Goal: Transaction & Acquisition: Purchase product/service

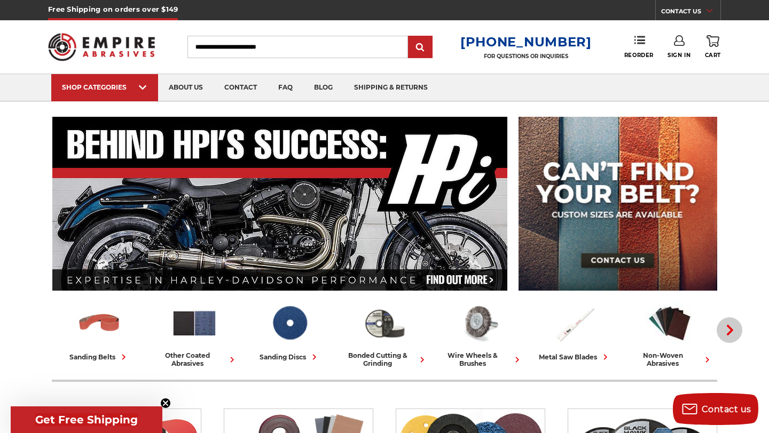
click at [730, 327] on icon "button" at bounding box center [729, 330] width 11 height 11
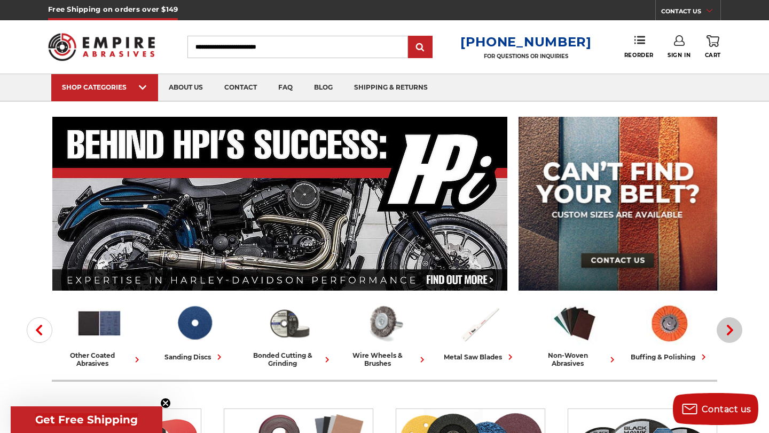
click at [730, 327] on icon "button" at bounding box center [729, 330] width 11 height 11
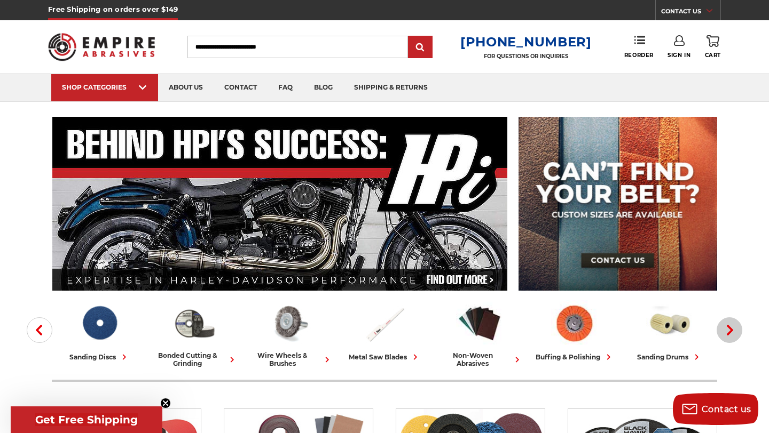
click at [730, 327] on icon "button" at bounding box center [729, 330] width 11 height 11
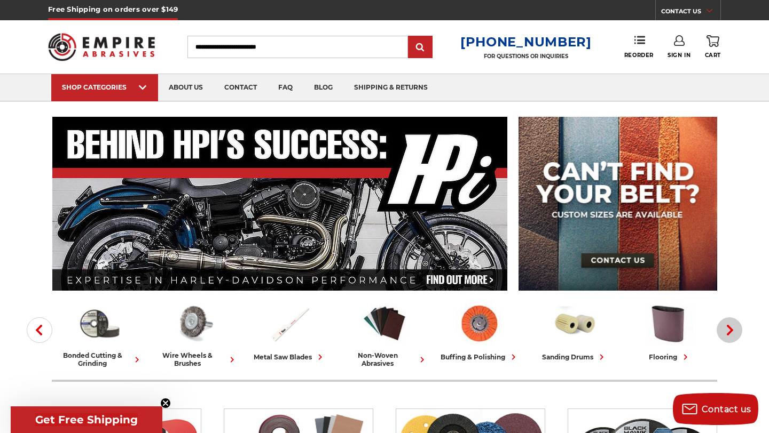
click at [730, 327] on icon "button" at bounding box center [729, 330] width 11 height 11
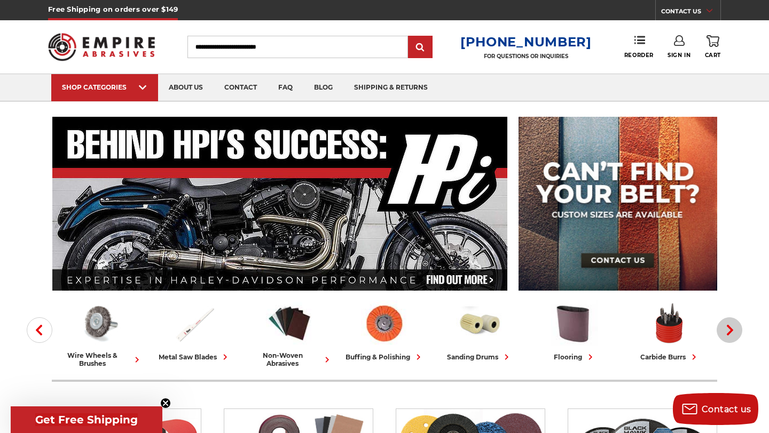
click at [730, 327] on icon "button" at bounding box center [729, 330] width 11 height 11
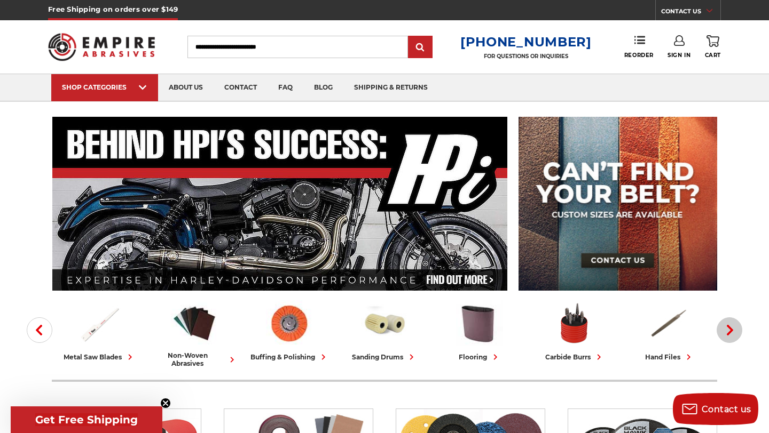
click at [730, 327] on icon "button" at bounding box center [729, 330] width 11 height 11
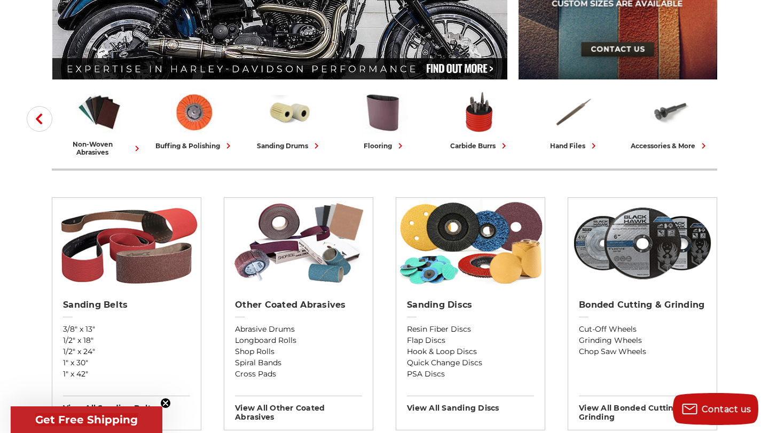
scroll to position [239, 0]
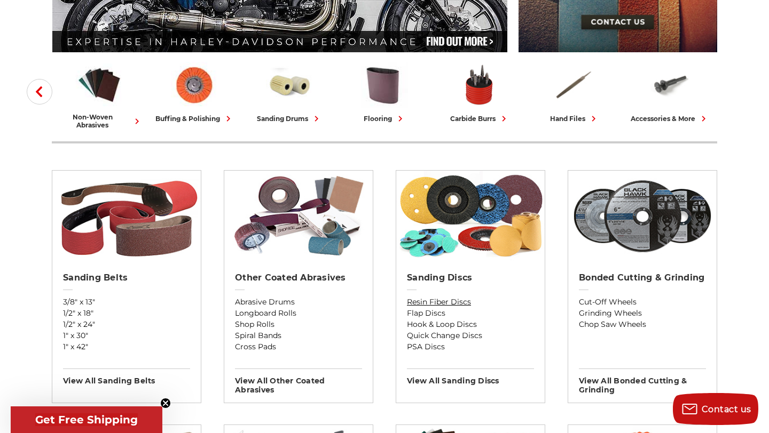
click at [455, 298] on link "Resin Fiber Discs" at bounding box center [470, 302] width 127 height 11
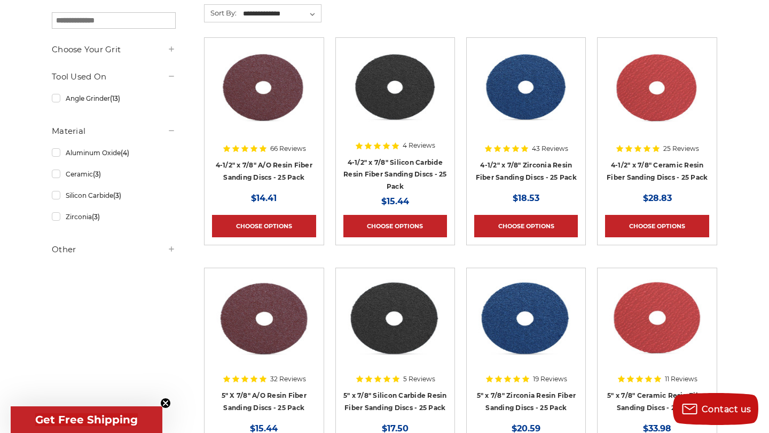
click at [170, 255] on div at bounding box center [171, 248] width 9 height 11
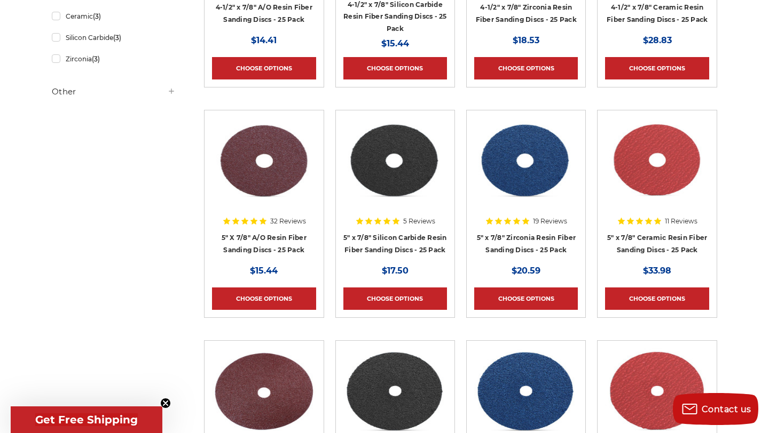
scroll to position [358, 0]
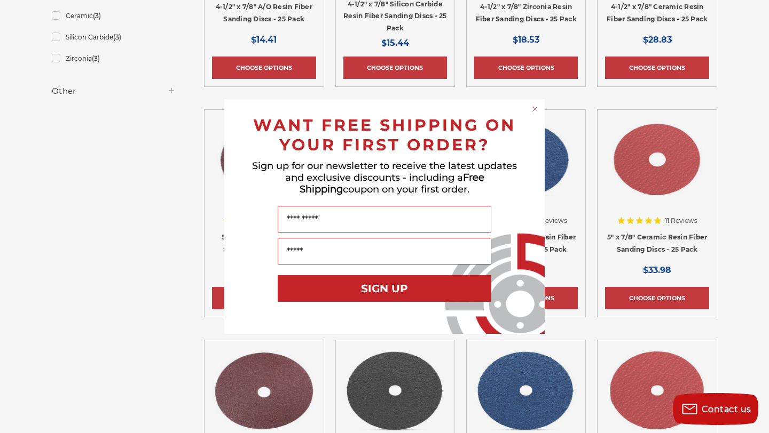
click at [535, 108] on icon "Close dialog" at bounding box center [535, 109] width 4 height 4
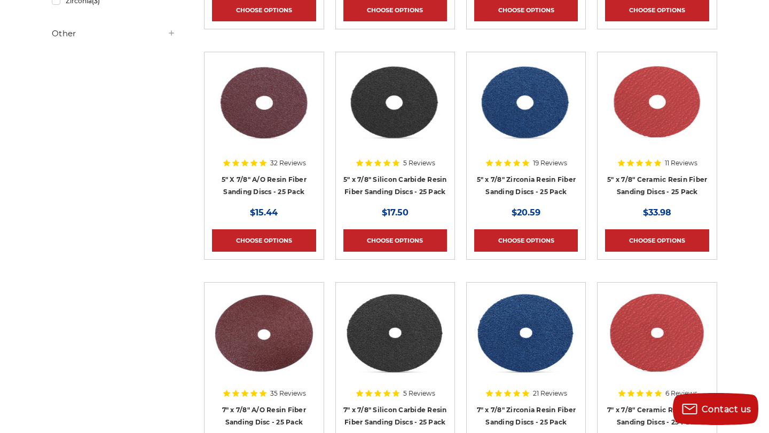
scroll to position [443, 0]
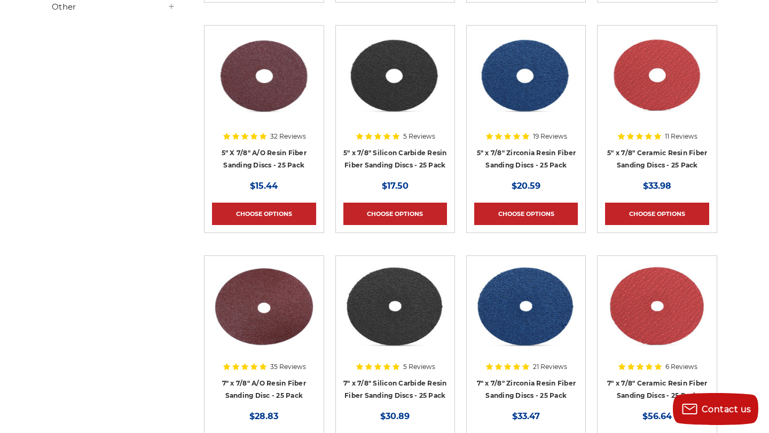
click at [639, 158] on div at bounding box center [657, 101] width 104 height 137
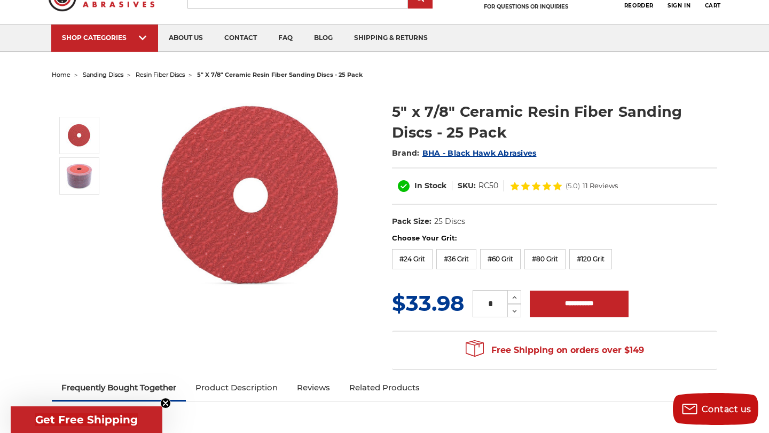
scroll to position [51, 0]
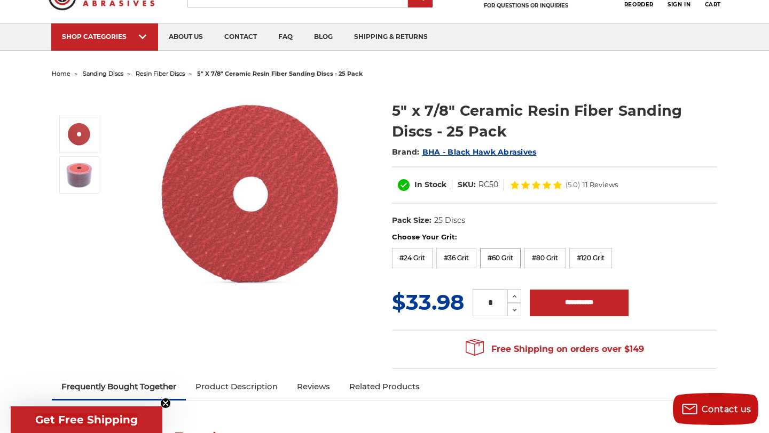
click at [495, 260] on label "#60 Grit" at bounding box center [500, 258] width 41 height 20
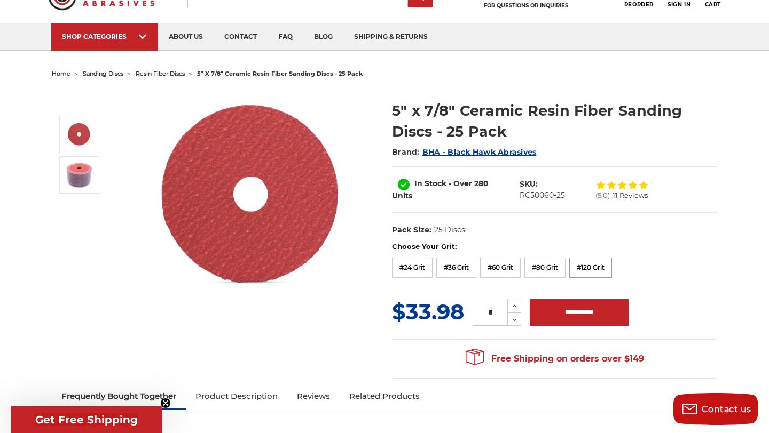
click at [586, 267] on label "#120 Grit" at bounding box center [590, 268] width 43 height 20
click at [505, 270] on label "#60 Grit" at bounding box center [500, 268] width 41 height 20
click at [556, 313] on input "**********" at bounding box center [579, 312] width 99 height 27
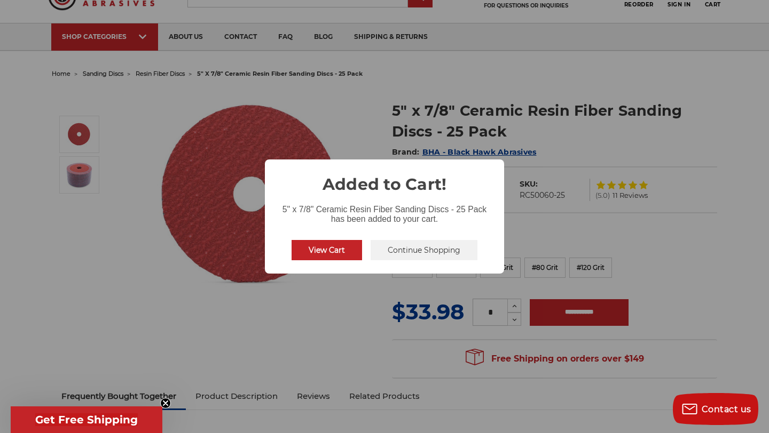
click at [397, 247] on button "Continue Shopping" at bounding box center [423, 250] width 107 height 20
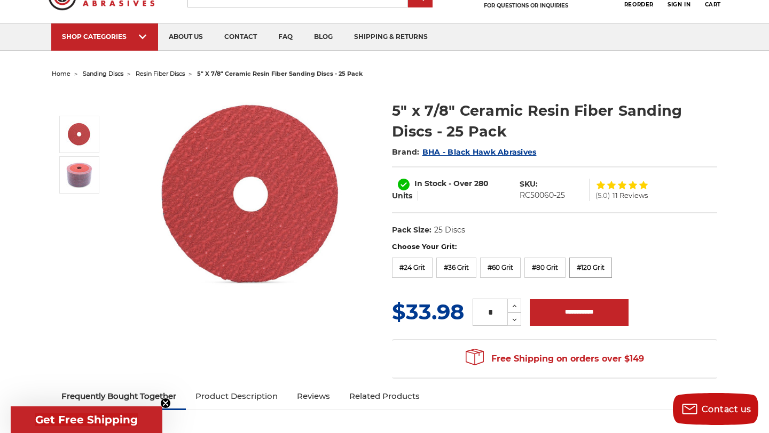
click at [588, 267] on label "#120 Grit" at bounding box center [590, 268] width 43 height 20
click at [585, 318] on input "**********" at bounding box center [579, 312] width 99 height 27
type input "**********"
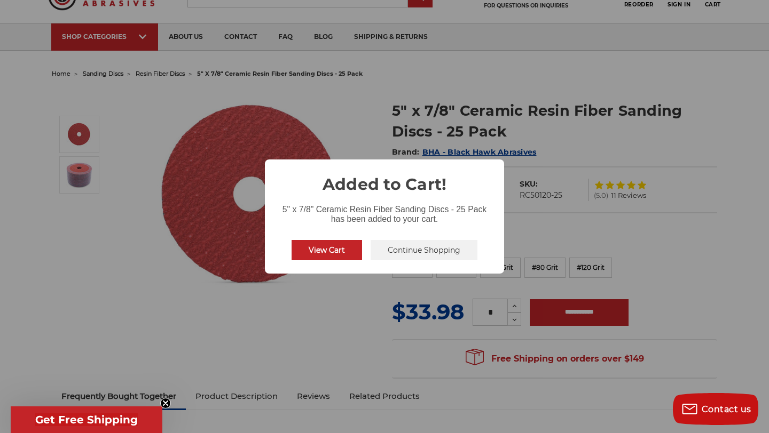
click at [406, 248] on button "Continue Shopping" at bounding box center [423, 250] width 107 height 20
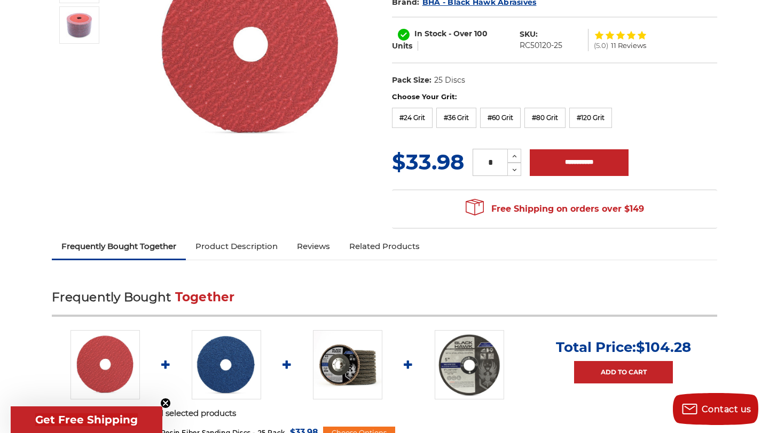
scroll to position [0, 0]
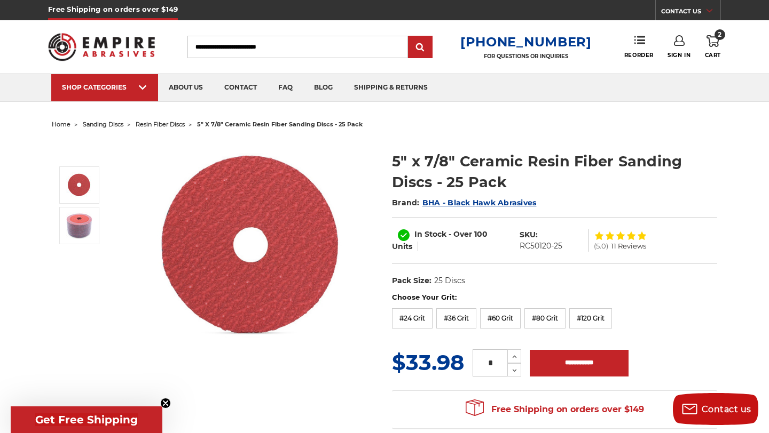
click at [289, 45] on input "Search" at bounding box center [297, 47] width 220 height 22
type input "*"
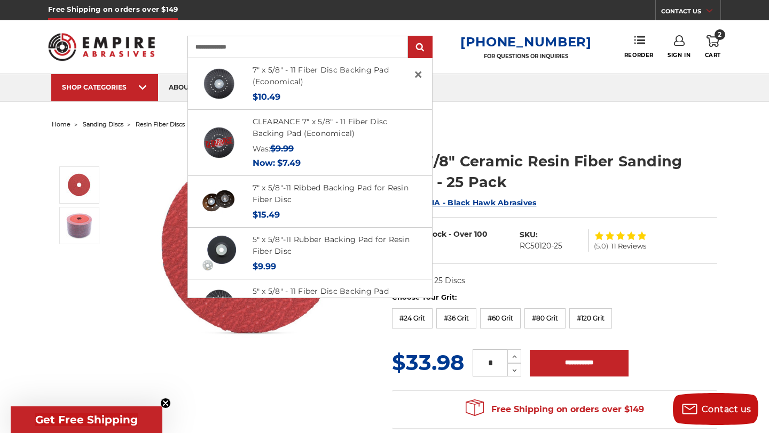
type input "**********"
click at [409, 37] on input "submit" at bounding box center [419, 47] width 21 height 21
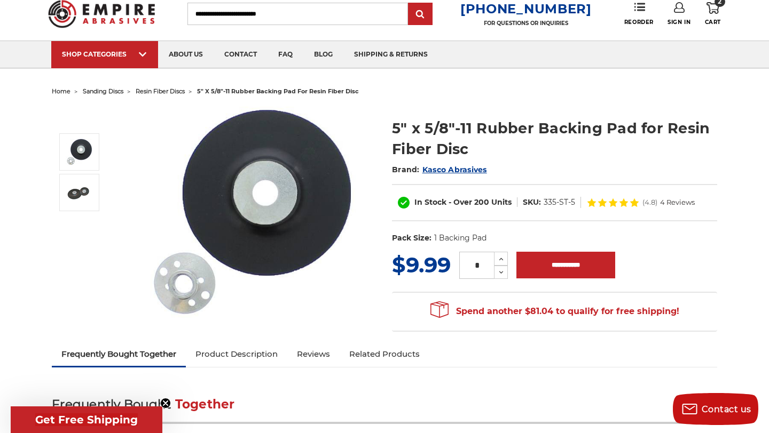
scroll to position [39, 0]
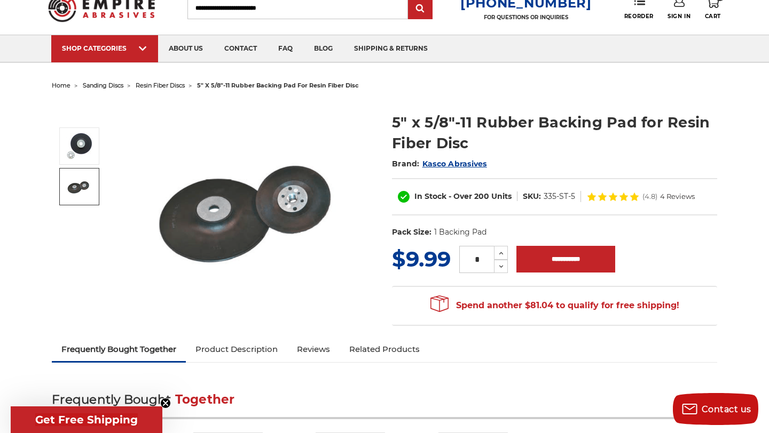
click at [79, 185] on img at bounding box center [79, 186] width 27 height 27
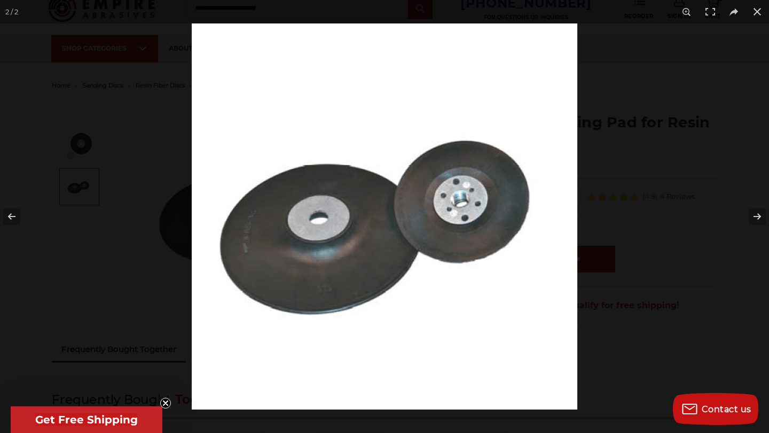
click at [76, 151] on div at bounding box center [384, 216] width 769 height 433
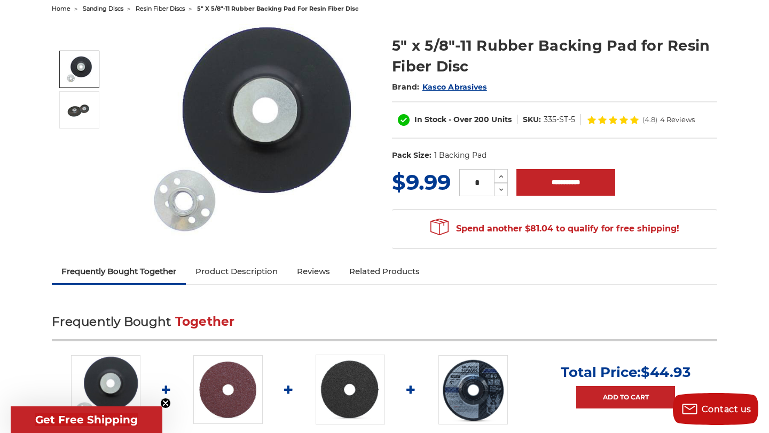
scroll to position [91, 0]
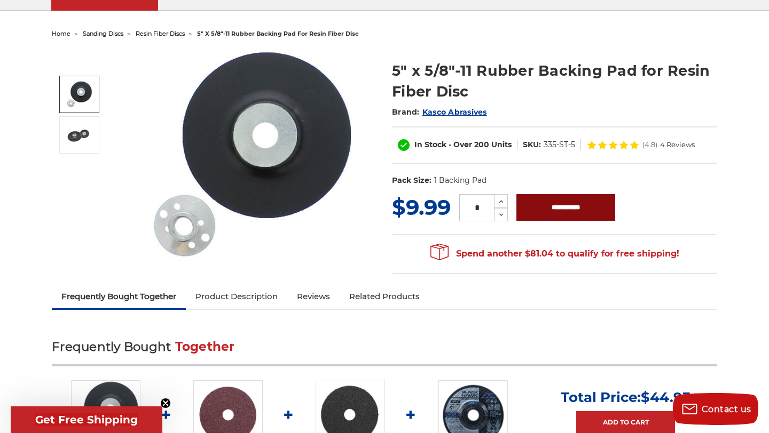
click at [539, 209] on input "**********" at bounding box center [565, 207] width 99 height 27
type input "**********"
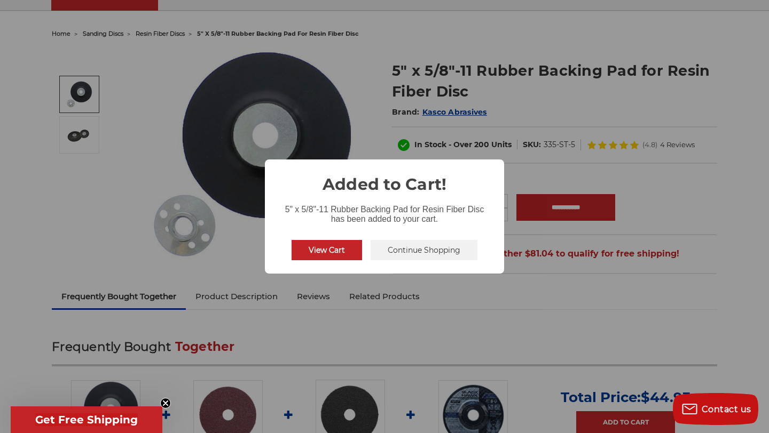
click at [377, 251] on button "Continue Shopping" at bounding box center [423, 250] width 107 height 20
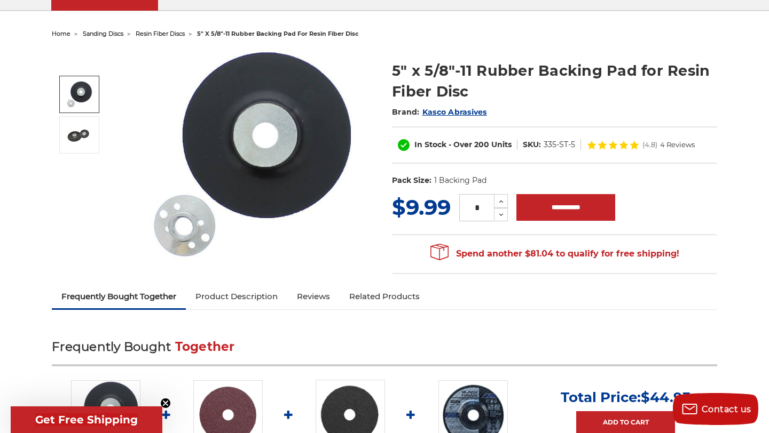
scroll to position [0, 0]
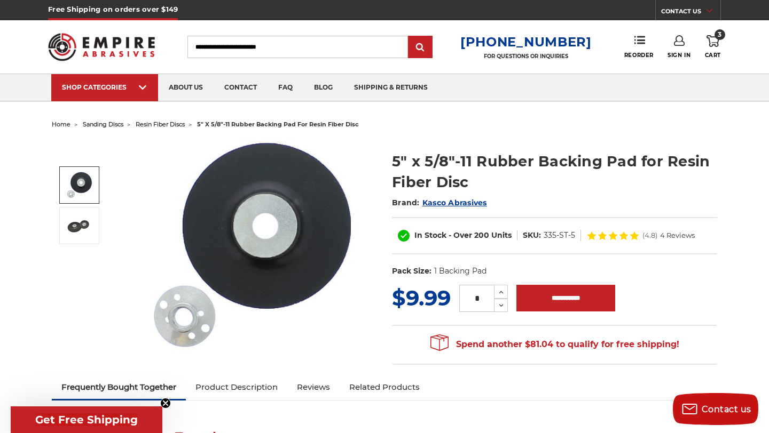
click at [717, 44] on use at bounding box center [712, 41] width 13 height 12
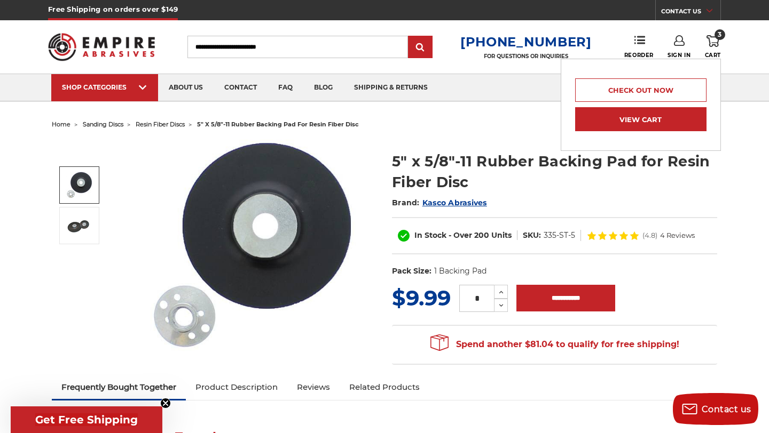
click at [608, 128] on link "View Cart" at bounding box center [640, 119] width 131 height 24
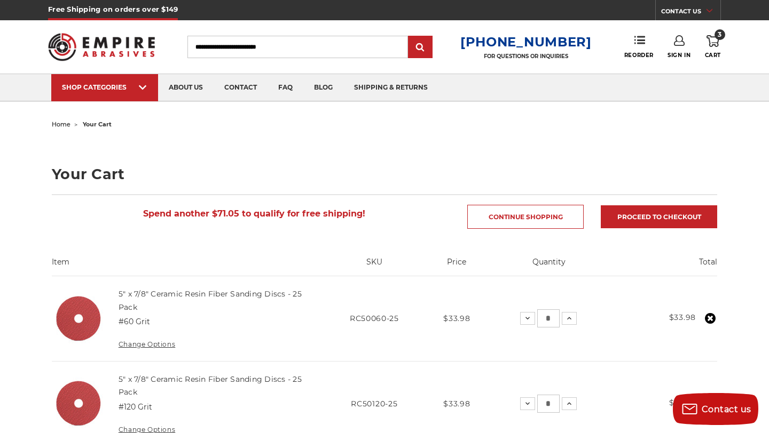
click at [259, 41] on input "Search" at bounding box center [297, 47] width 220 height 22
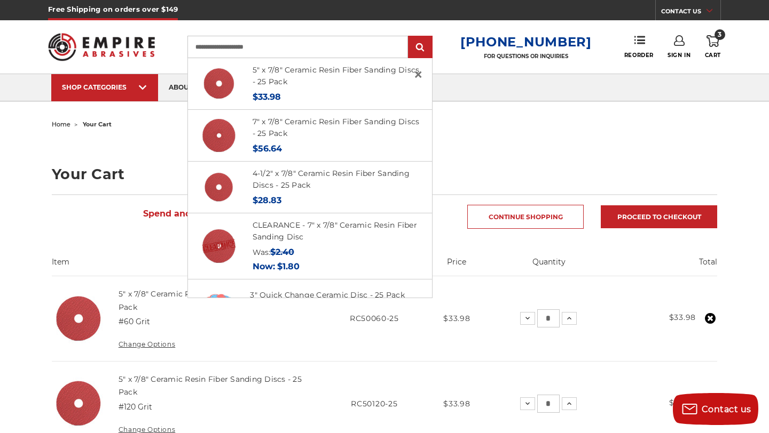
type input "**********"
click at [409, 37] on input "submit" at bounding box center [419, 47] width 21 height 21
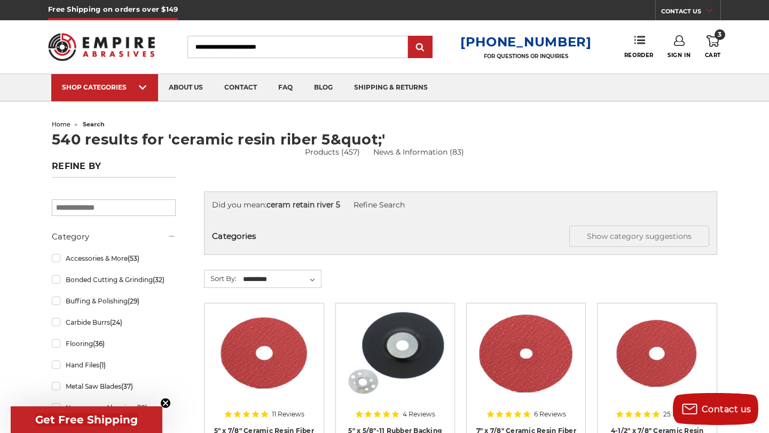
click at [264, 50] on input "Search" at bounding box center [297, 47] width 220 height 22
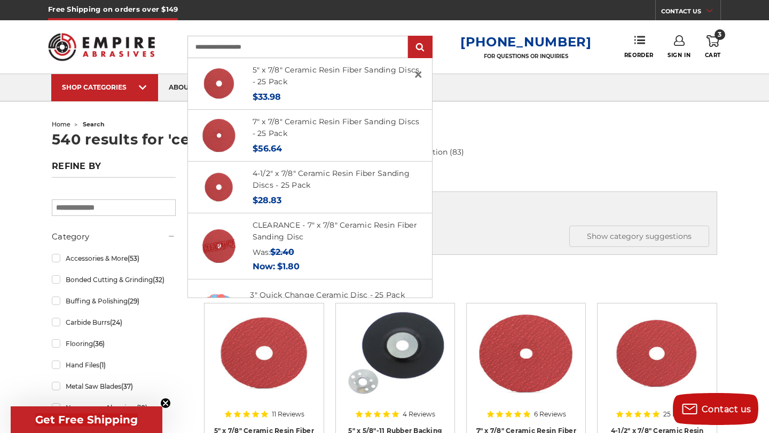
type input "**********"
click at [409, 37] on input "submit" at bounding box center [419, 47] width 21 height 21
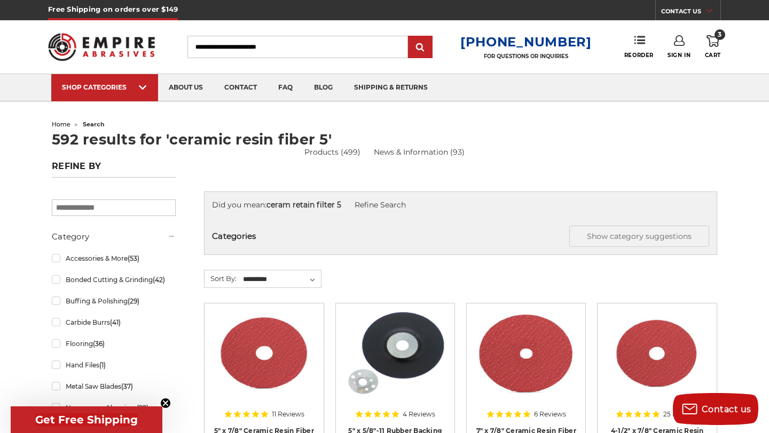
click at [295, 48] on input "Search" at bounding box center [297, 47] width 220 height 22
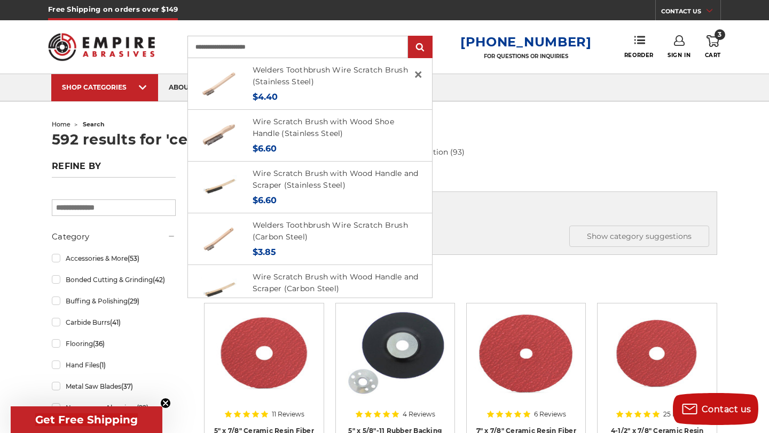
type input "**********"
click at [409, 37] on input "submit" at bounding box center [419, 47] width 21 height 21
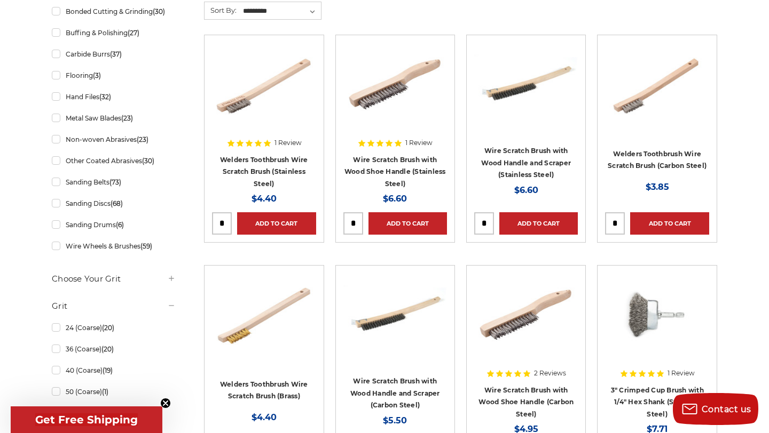
scroll to position [272, 0]
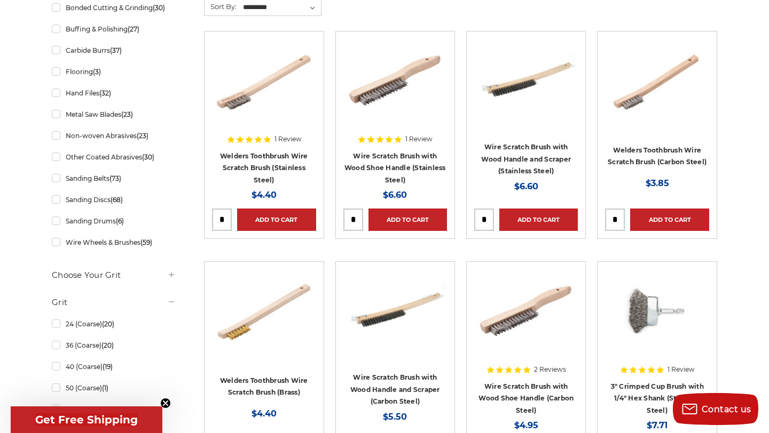
click at [271, 156] on div at bounding box center [264, 107] width 104 height 137
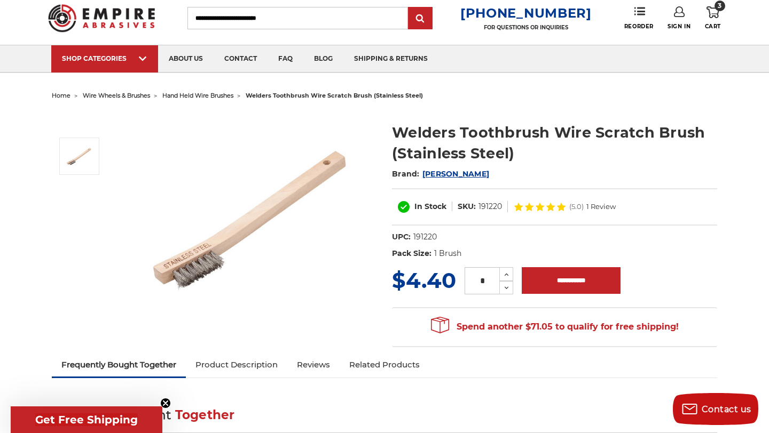
scroll to position [30, 0]
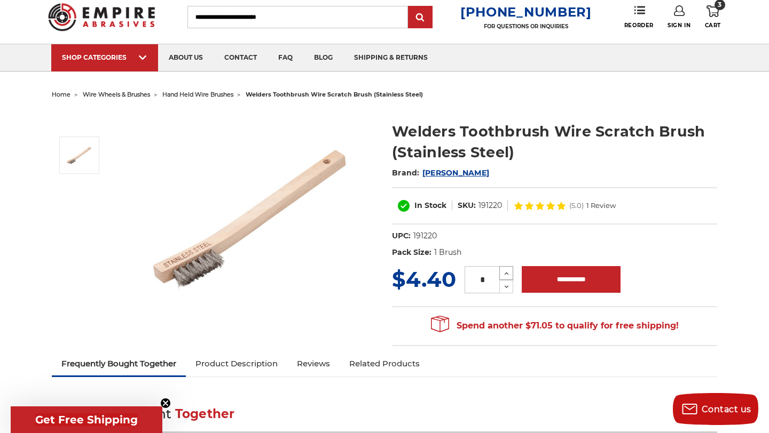
click at [508, 271] on icon at bounding box center [506, 274] width 8 height 10
type input "*"
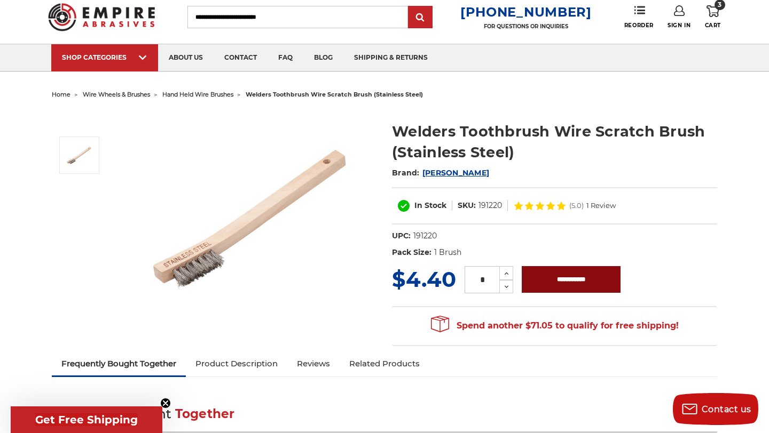
click at [535, 279] on input "**********" at bounding box center [571, 279] width 99 height 27
type input "**********"
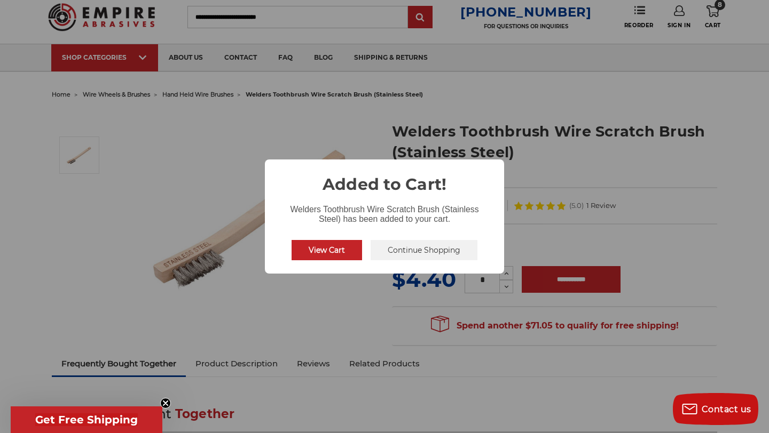
click at [423, 253] on button "Continue Shopping" at bounding box center [423, 250] width 107 height 20
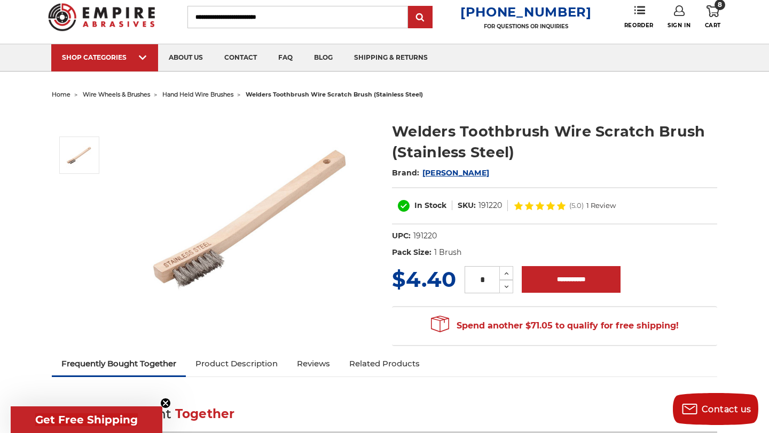
click at [211, 94] on span "hand held wire brushes" at bounding box center [197, 94] width 71 height 7
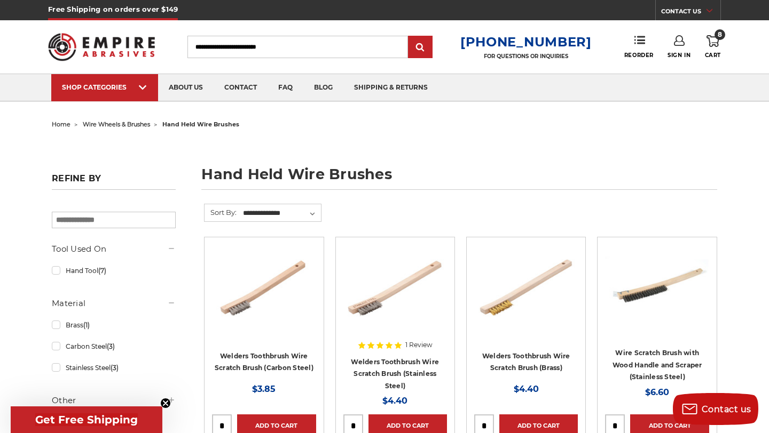
click at [713, 41] on icon at bounding box center [712, 41] width 13 height 12
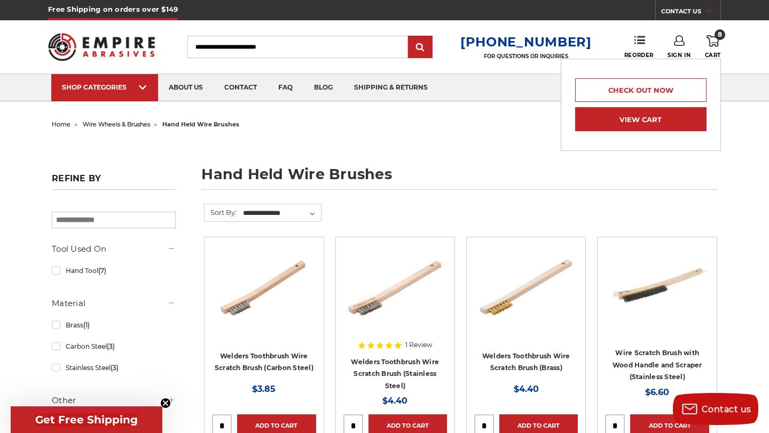
click at [657, 124] on link "View Cart" at bounding box center [640, 119] width 131 height 24
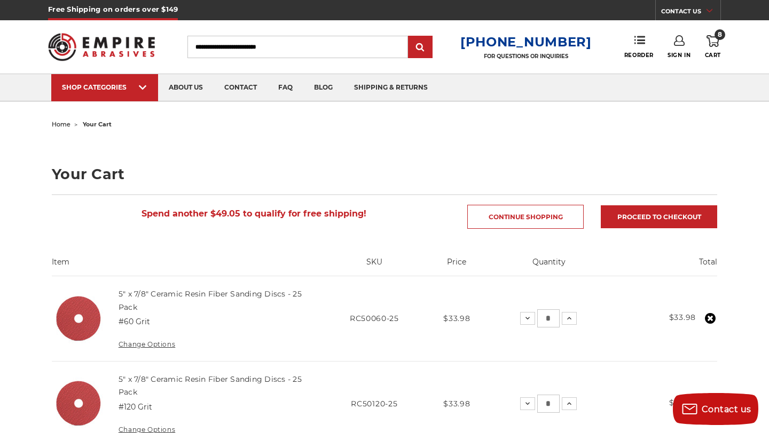
click at [345, 44] on input "Search" at bounding box center [297, 47] width 220 height 22
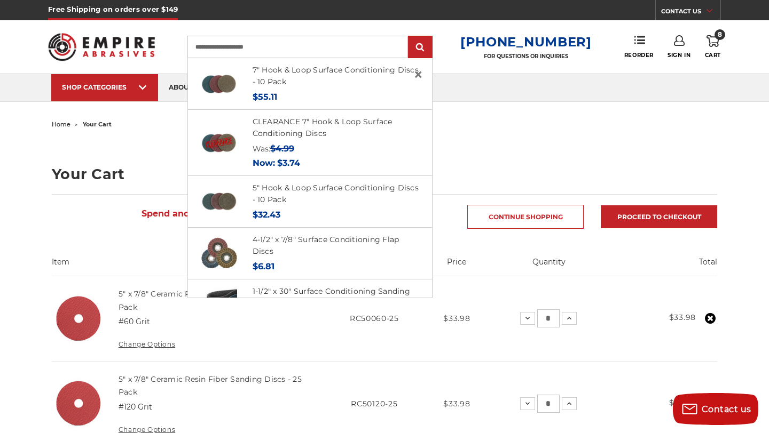
type input "**********"
click at [409, 37] on input "submit" at bounding box center [419, 47] width 21 height 21
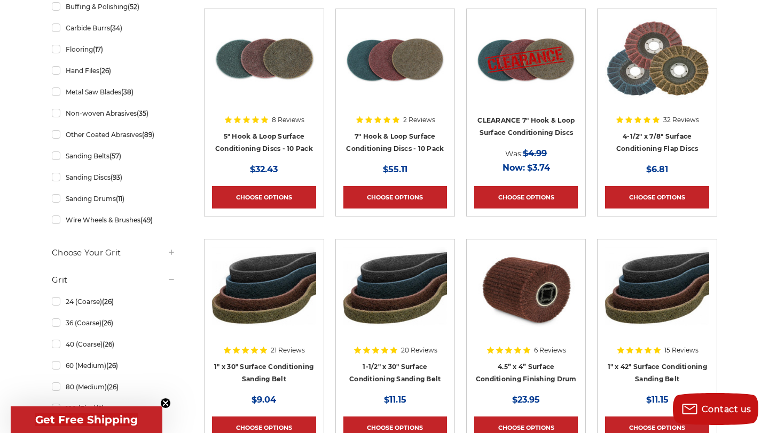
scroll to position [254, 0]
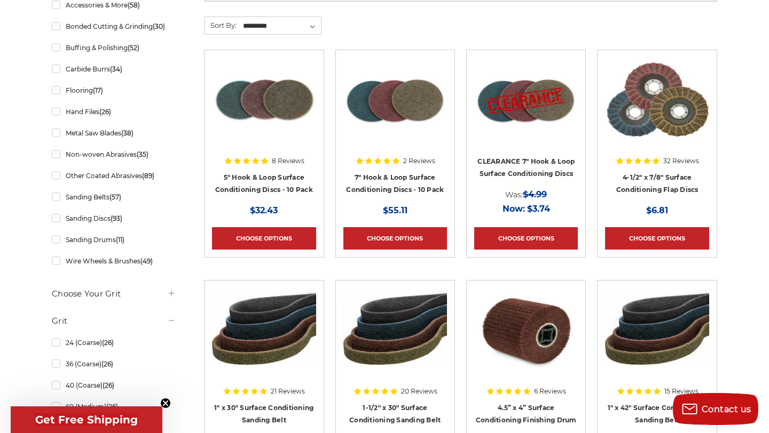
click at [259, 181] on div at bounding box center [264, 126] width 104 height 137
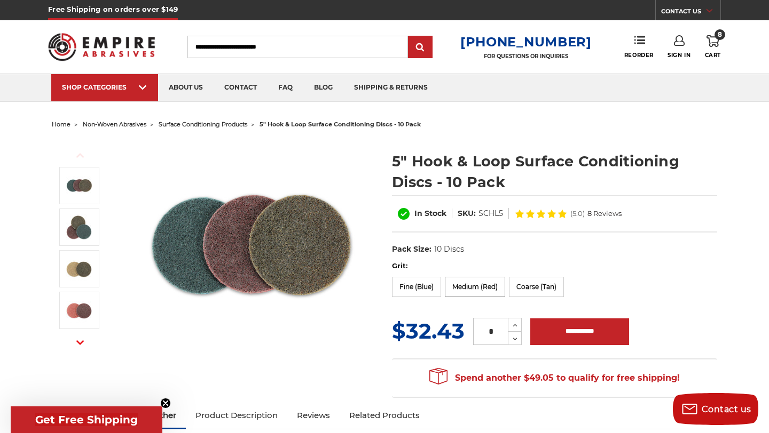
click at [482, 290] on label "Medium (Red)" at bounding box center [475, 287] width 60 height 20
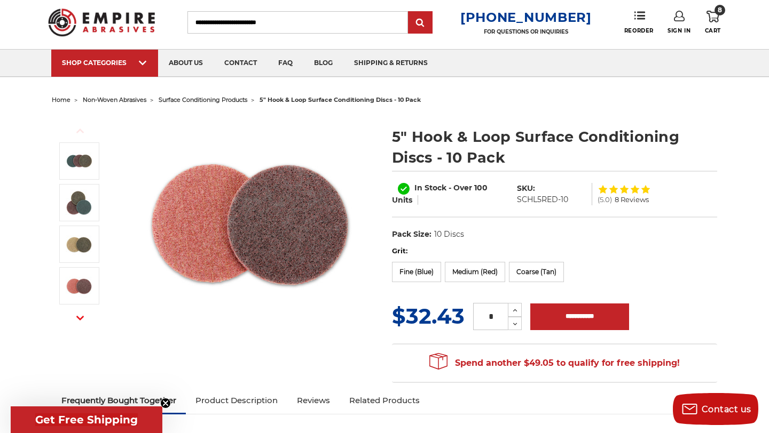
scroll to position [28, 0]
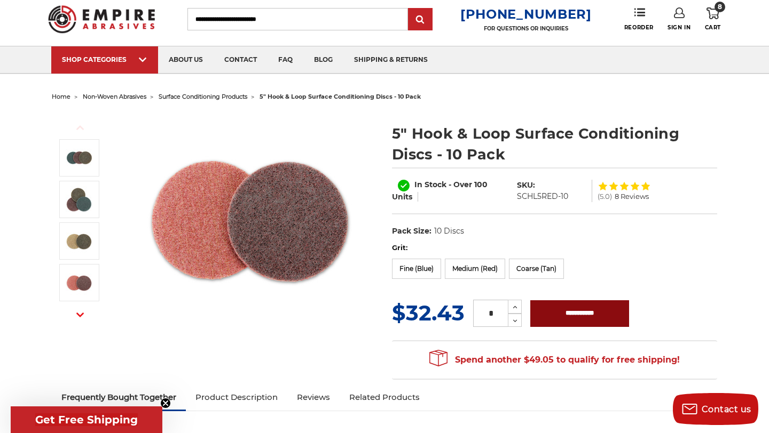
click at [563, 315] on input "**********" at bounding box center [579, 314] width 99 height 27
type input "**********"
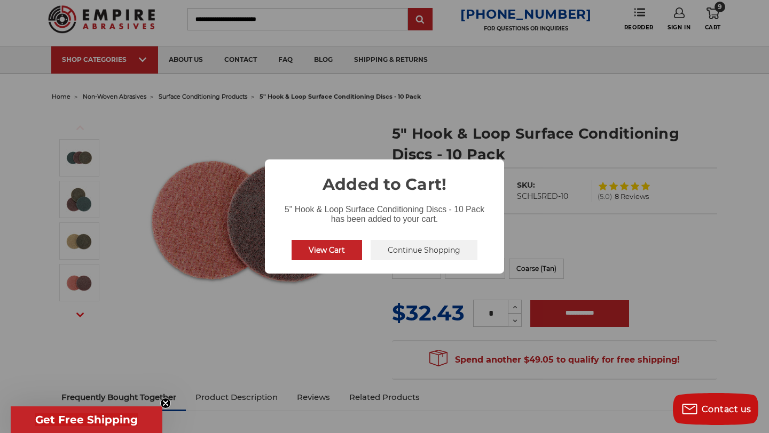
click at [388, 251] on button "Continue Shopping" at bounding box center [423, 250] width 107 height 20
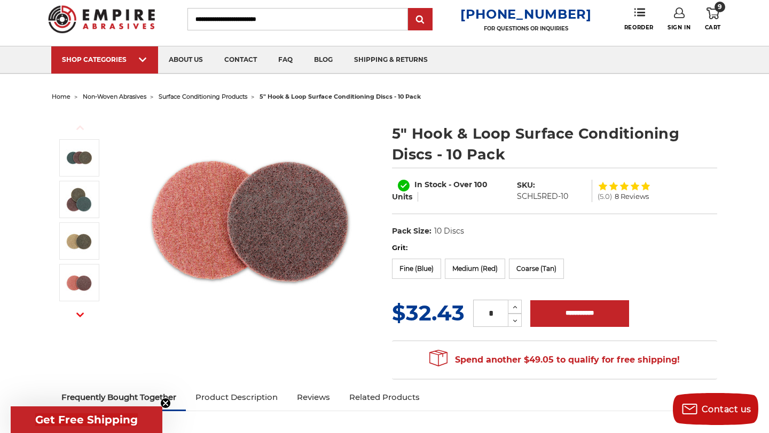
click at [188, 98] on span "surface conditioning products" at bounding box center [203, 96] width 89 height 7
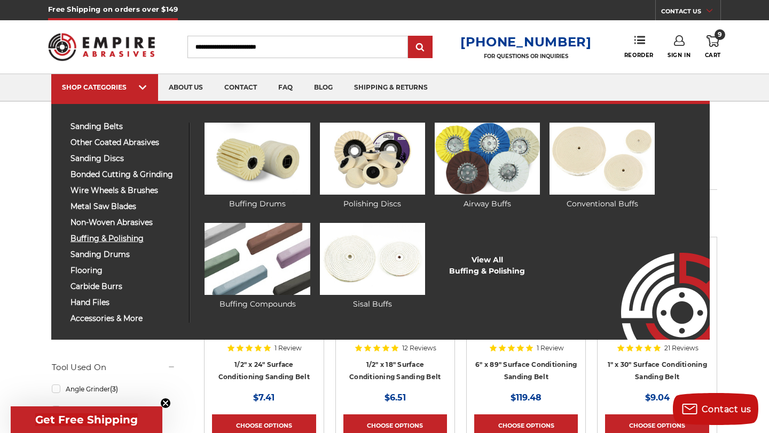
click at [85, 239] on span "buffing & polishing" at bounding box center [125, 239] width 111 height 8
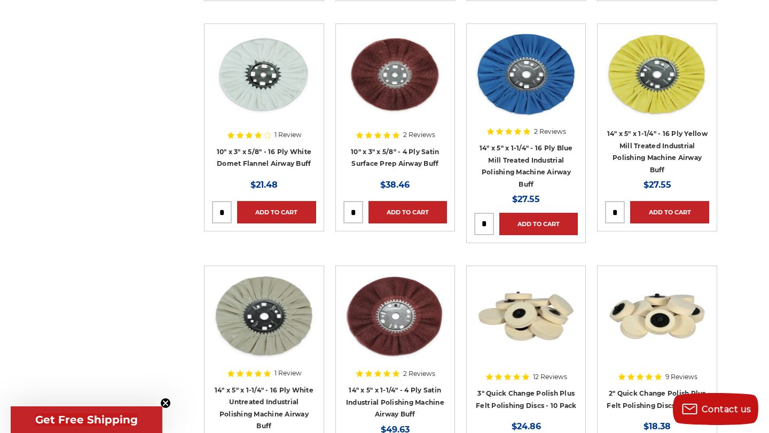
scroll to position [883, 0]
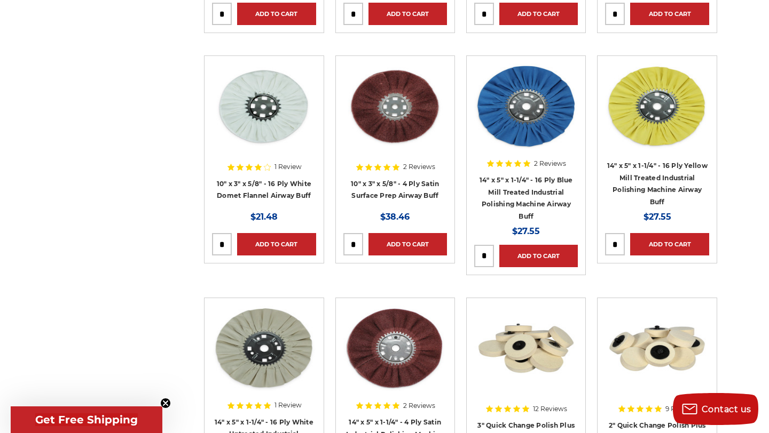
click at [397, 191] on div at bounding box center [395, 132] width 104 height 137
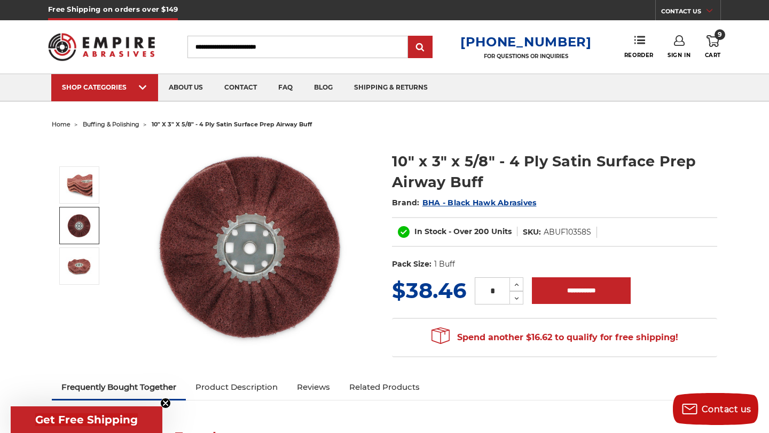
click at [61, 234] on link at bounding box center [79, 225] width 40 height 37
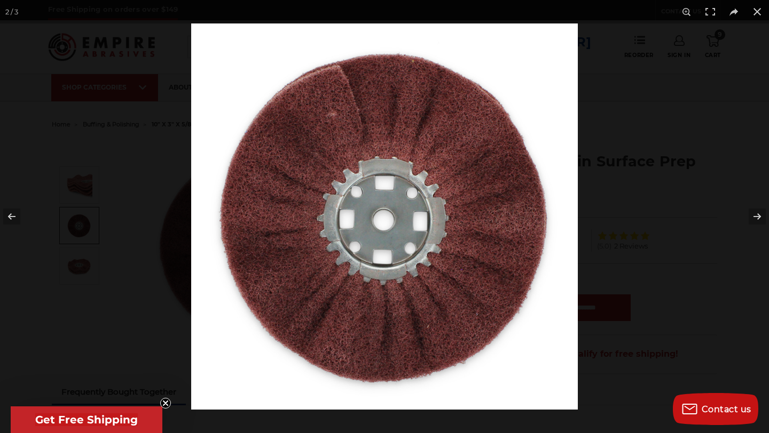
click at [76, 255] on div at bounding box center [384, 216] width 769 height 433
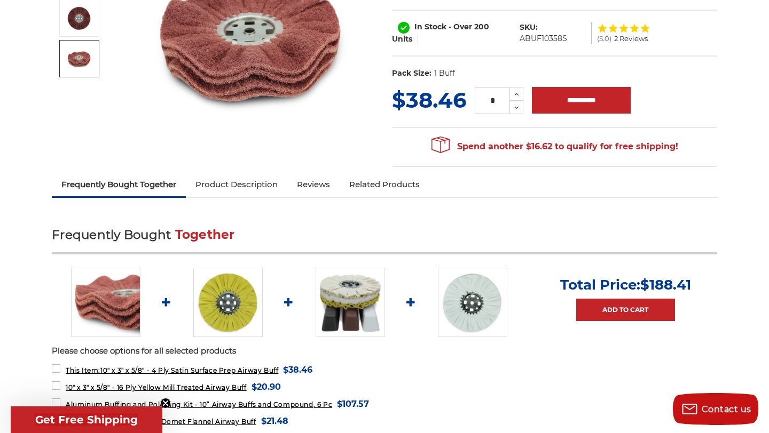
scroll to position [226, 0]
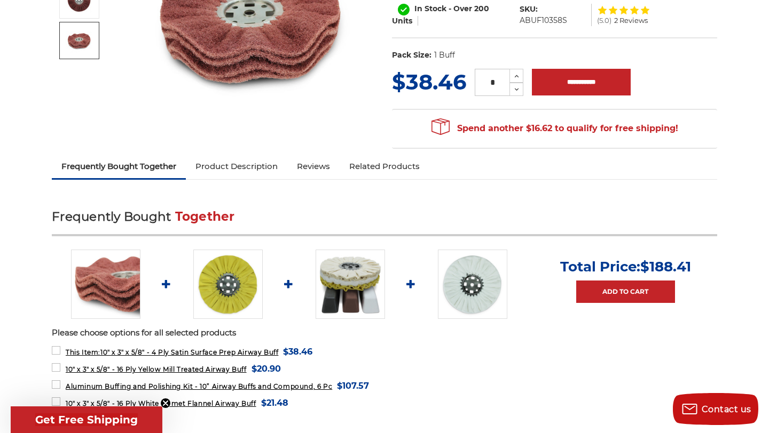
click at [212, 169] on link "Product Description" at bounding box center [236, 166] width 101 height 23
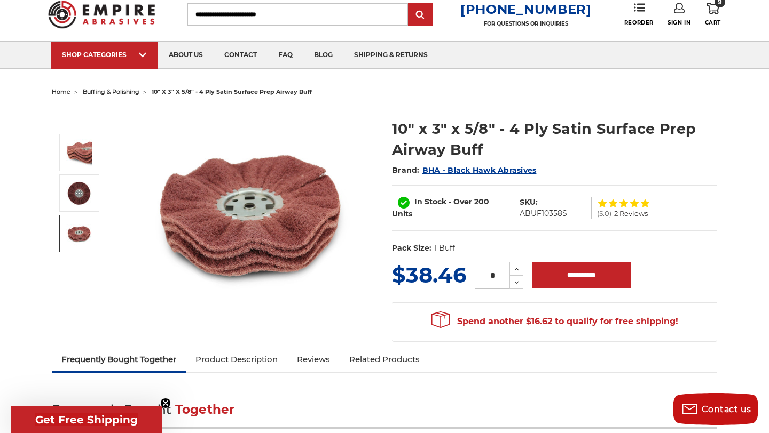
scroll to position [29, 0]
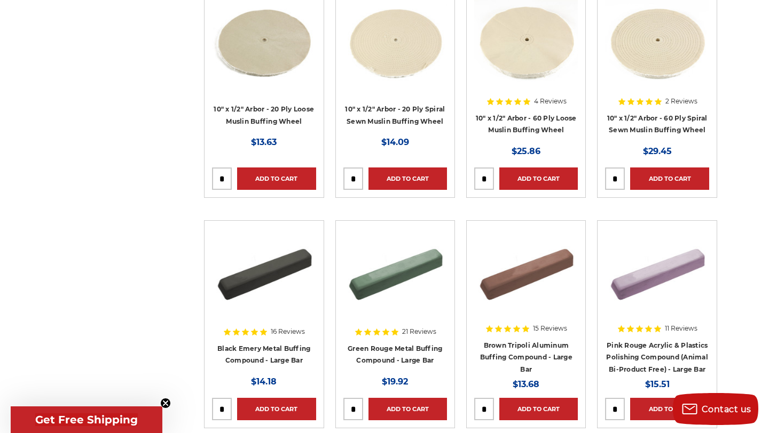
scroll to position [2521, 0]
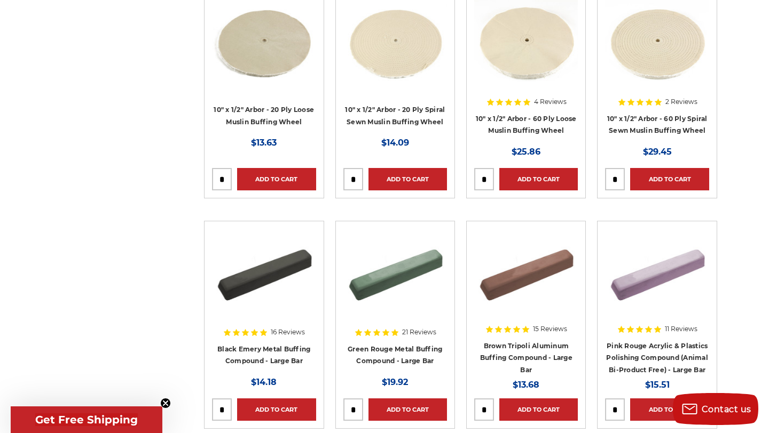
click at [659, 120] on div at bounding box center [657, 66] width 104 height 137
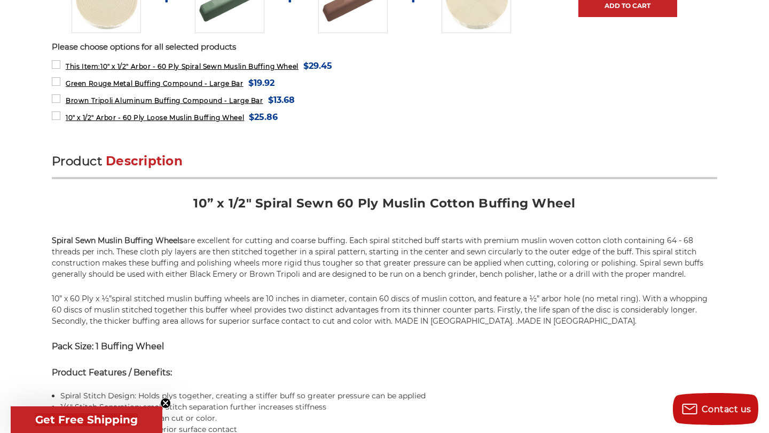
scroll to position [512, 0]
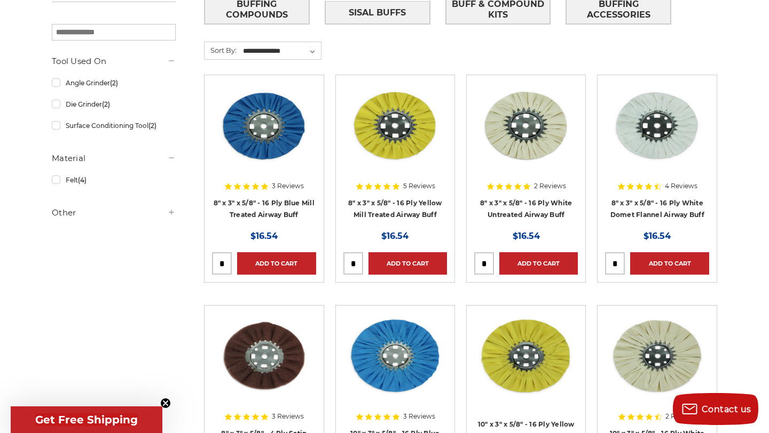
scroll to position [407, 0]
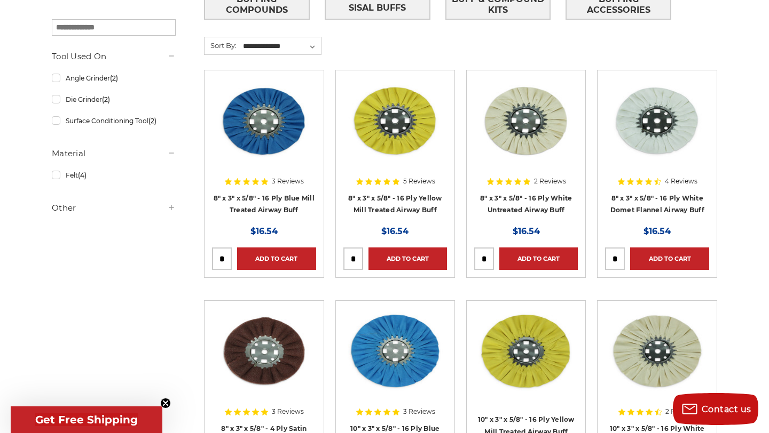
click at [77, 212] on h5 "Other" at bounding box center [114, 208] width 124 height 13
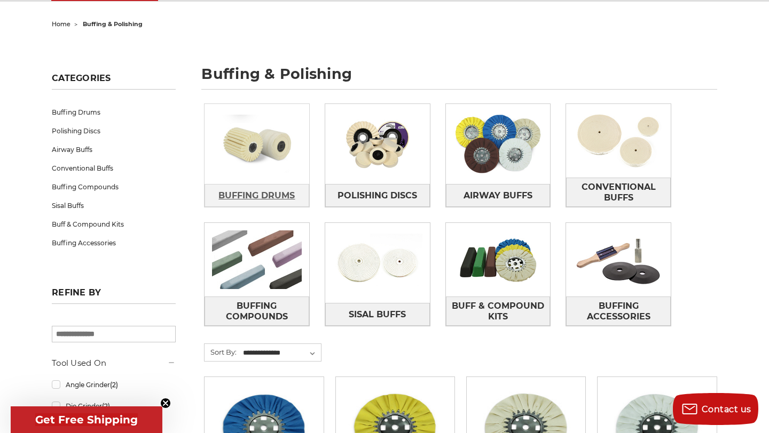
scroll to position [75, 0]
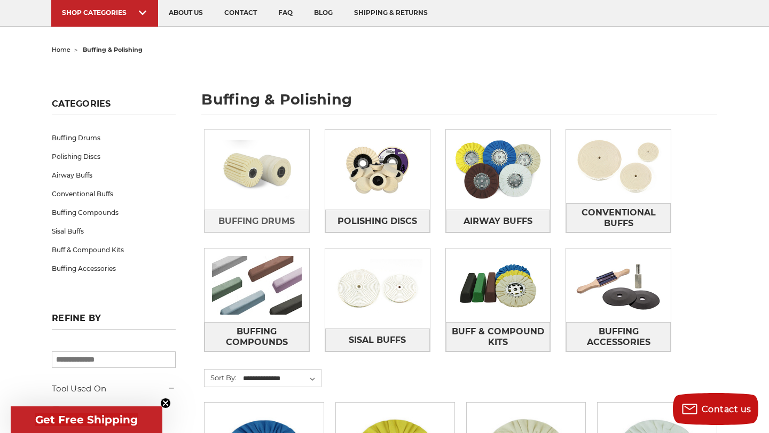
click at [253, 195] on img at bounding box center [256, 170] width 105 height 74
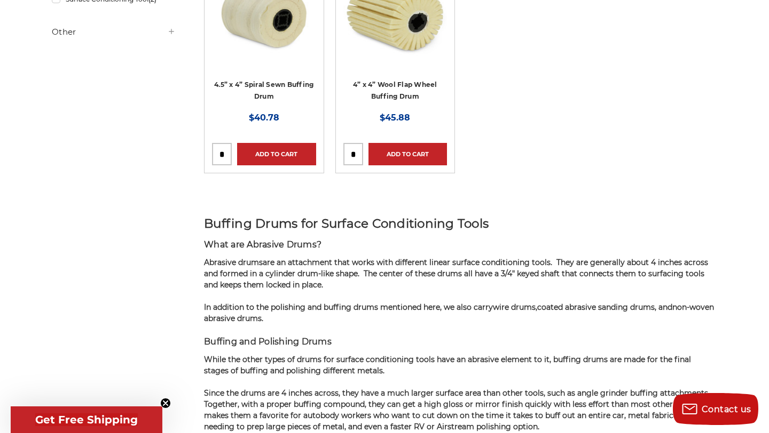
scroll to position [280, 0]
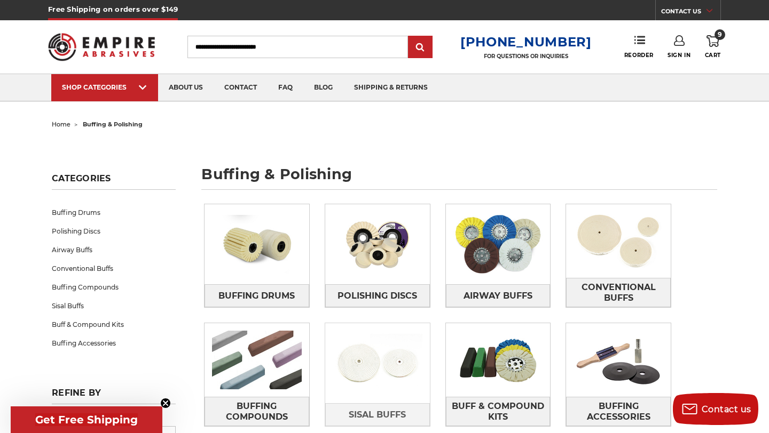
click at [392, 355] on img at bounding box center [377, 364] width 105 height 74
click at [474, 235] on img at bounding box center [498, 245] width 105 height 74
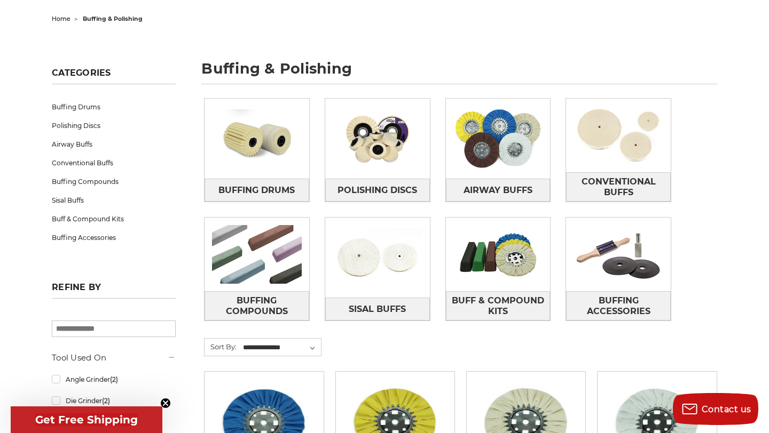
scroll to position [106, 0]
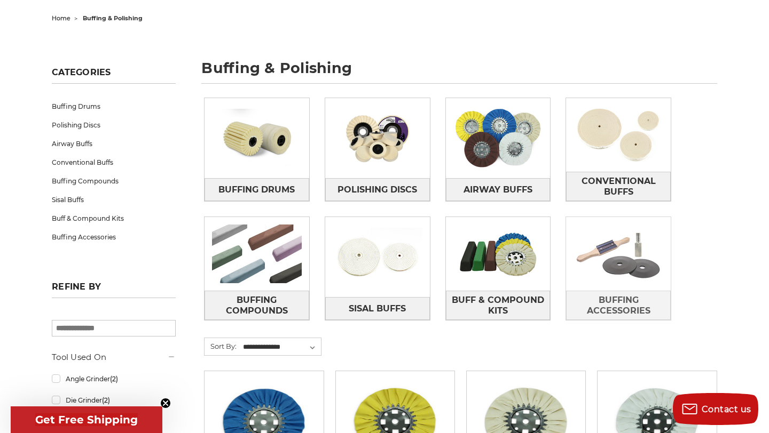
click at [586, 239] on img at bounding box center [618, 254] width 105 height 74
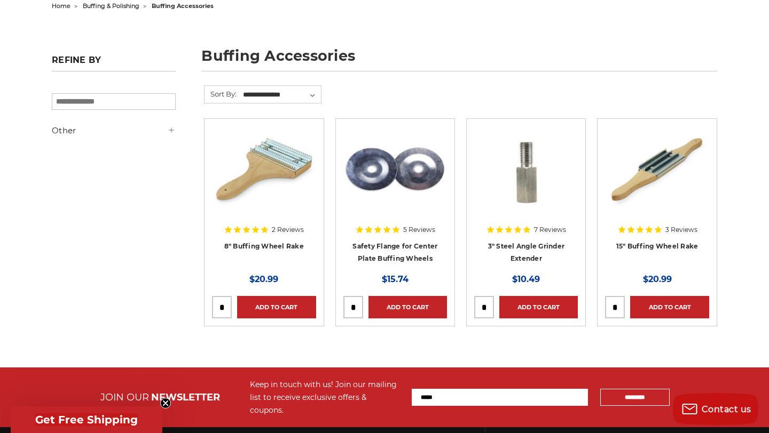
scroll to position [120, 0]
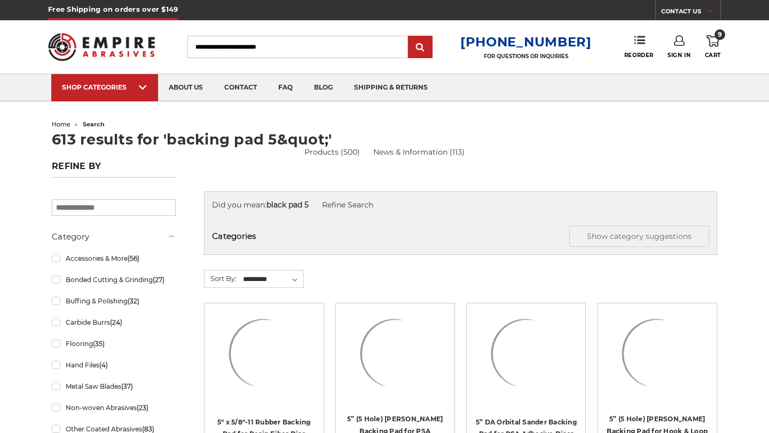
click at [713, 45] on icon at bounding box center [712, 41] width 13 height 12
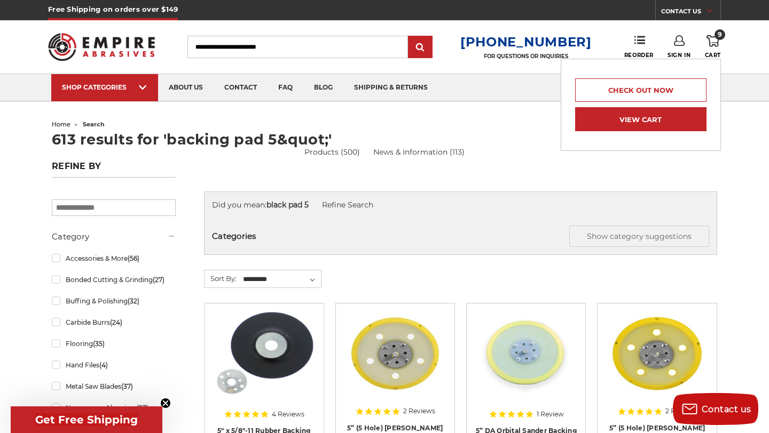
click at [649, 120] on link "View Cart" at bounding box center [640, 119] width 131 height 24
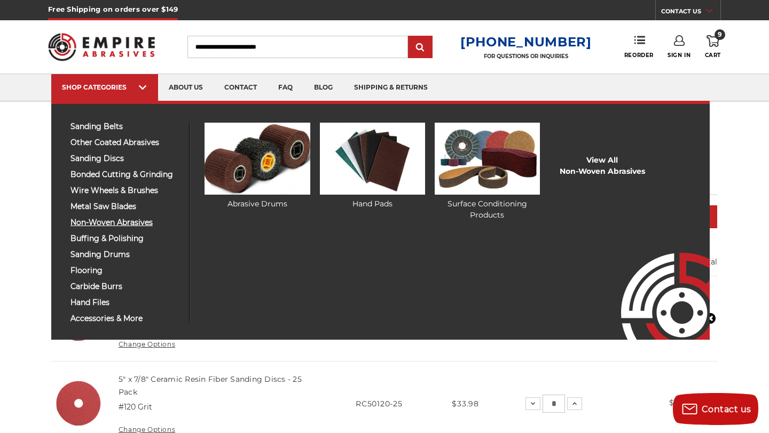
click at [100, 223] on span "non-woven abrasives" at bounding box center [125, 223] width 111 height 8
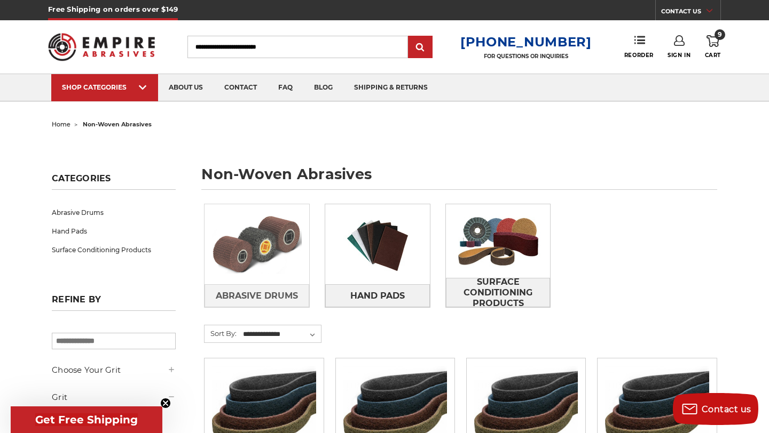
click at [249, 230] on img at bounding box center [256, 245] width 105 height 74
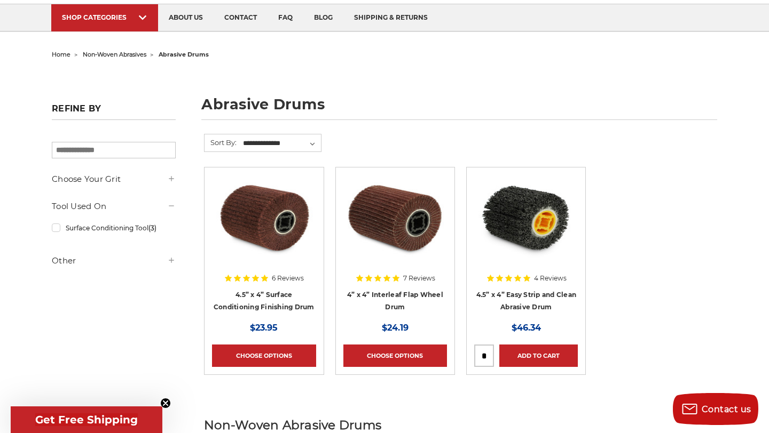
click at [254, 222] on img at bounding box center [264, 217] width 104 height 85
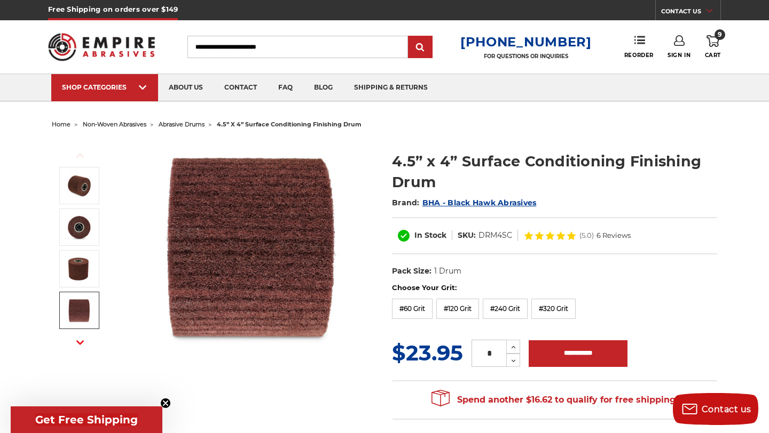
click at [80, 340] on icon "button" at bounding box center [79, 342] width 7 height 7
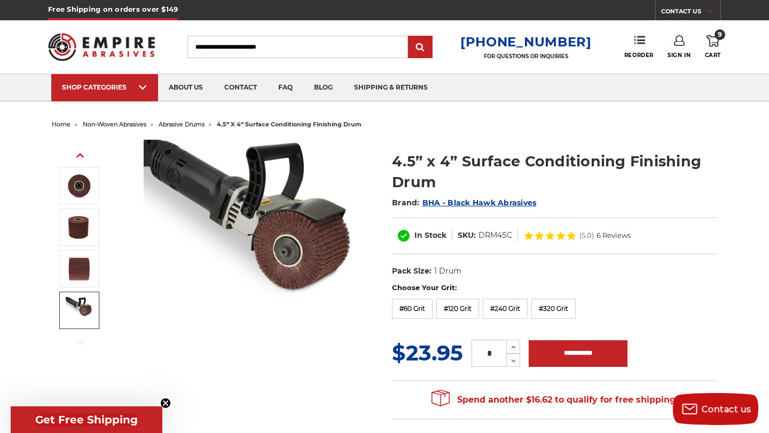
click at [84, 312] on img at bounding box center [79, 310] width 27 height 27
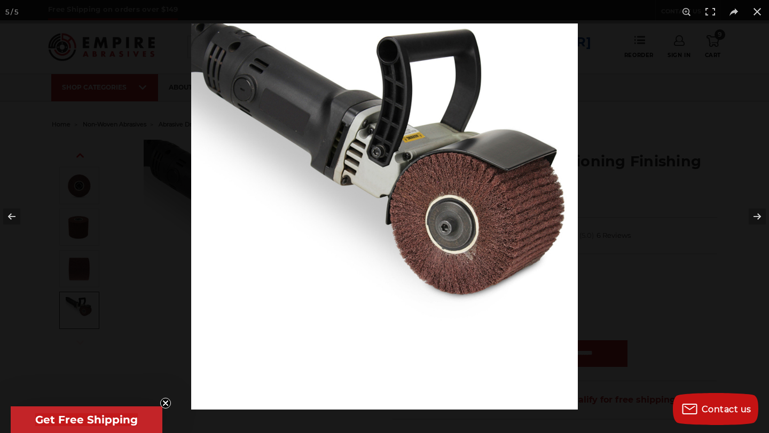
click at [132, 274] on div at bounding box center [384, 216] width 769 height 433
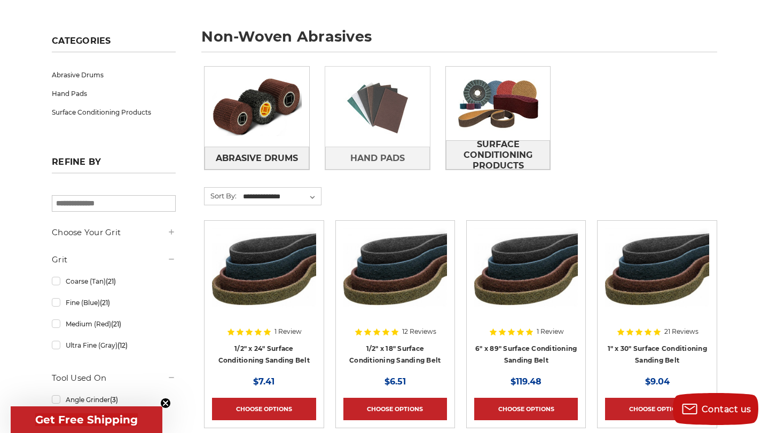
click at [376, 115] on img at bounding box center [377, 107] width 105 height 74
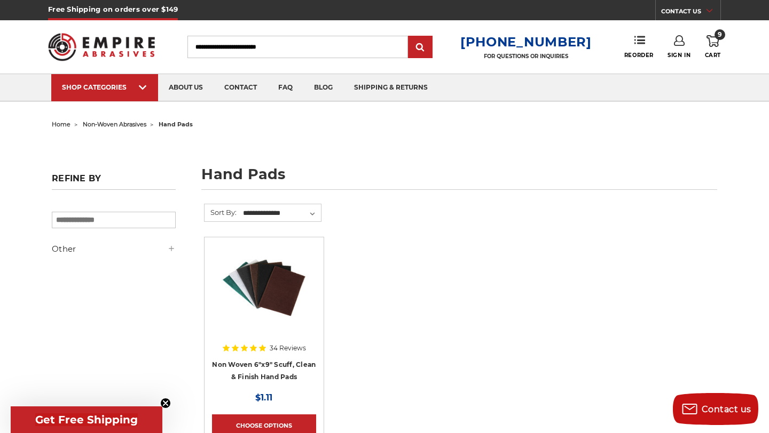
click at [282, 272] on img at bounding box center [264, 287] width 104 height 85
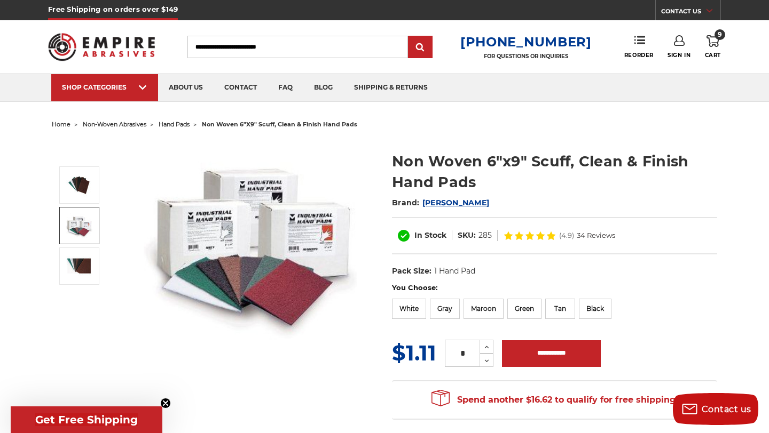
click at [96, 221] on link at bounding box center [79, 225] width 40 height 37
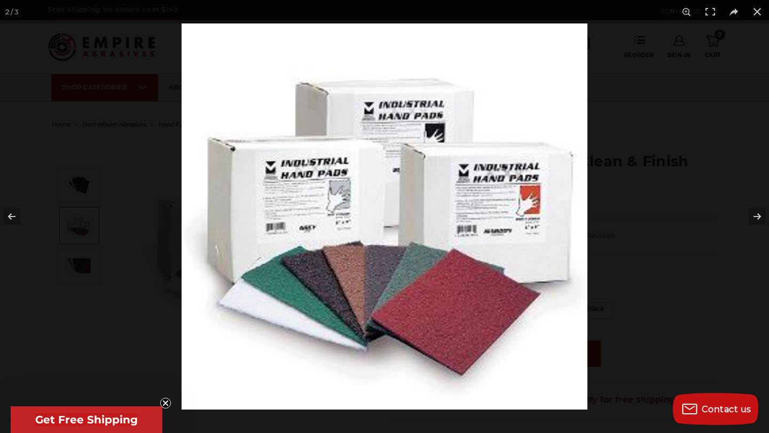
click at [115, 236] on div at bounding box center [384, 216] width 769 height 433
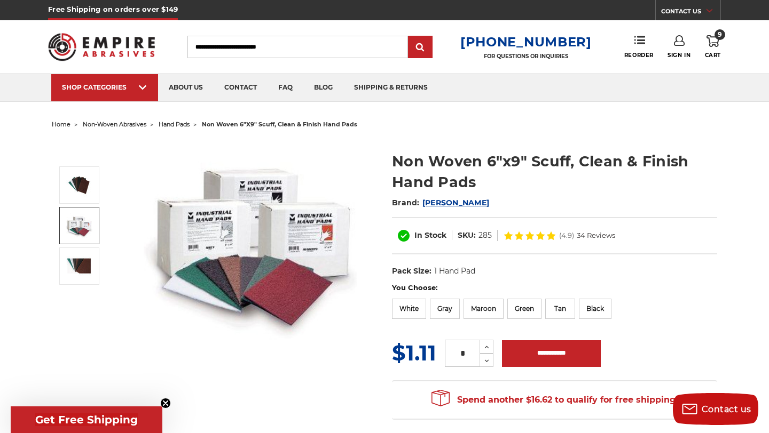
click at [715, 50] on link "9 Cart" at bounding box center [713, 46] width 16 height 23
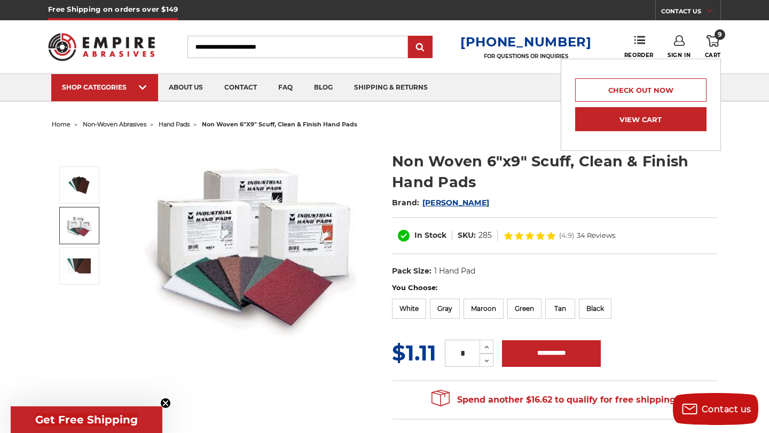
click at [644, 125] on link "View Cart" at bounding box center [640, 119] width 131 height 24
